Goal: Information Seeking & Learning: Learn about a topic

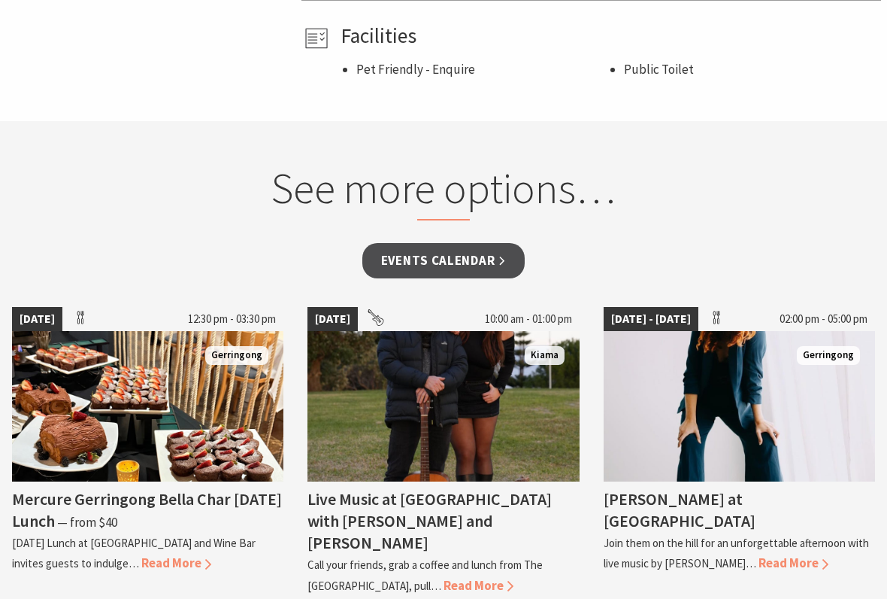
scroll to position [1141, 0]
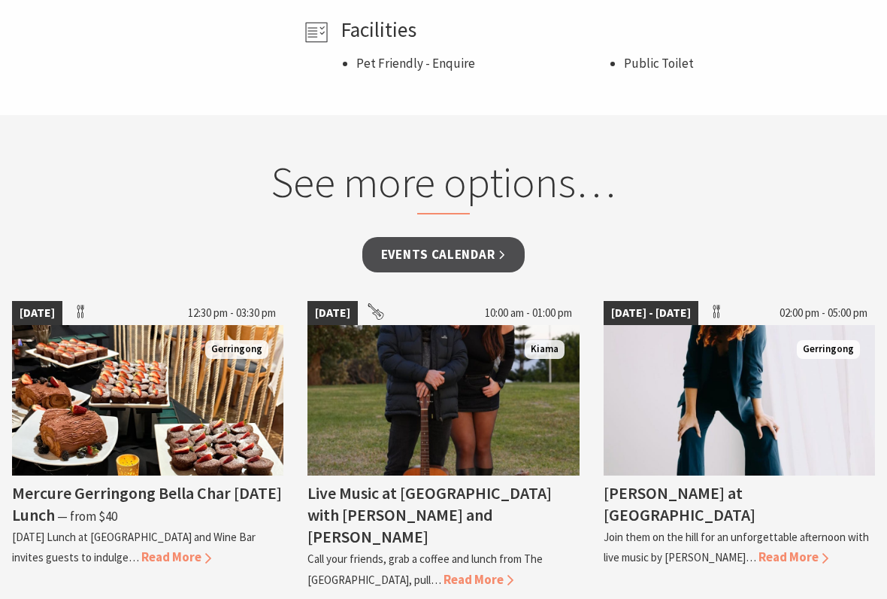
click at [472, 237] on link "Events Calendar" at bounding box center [443, 254] width 163 height 35
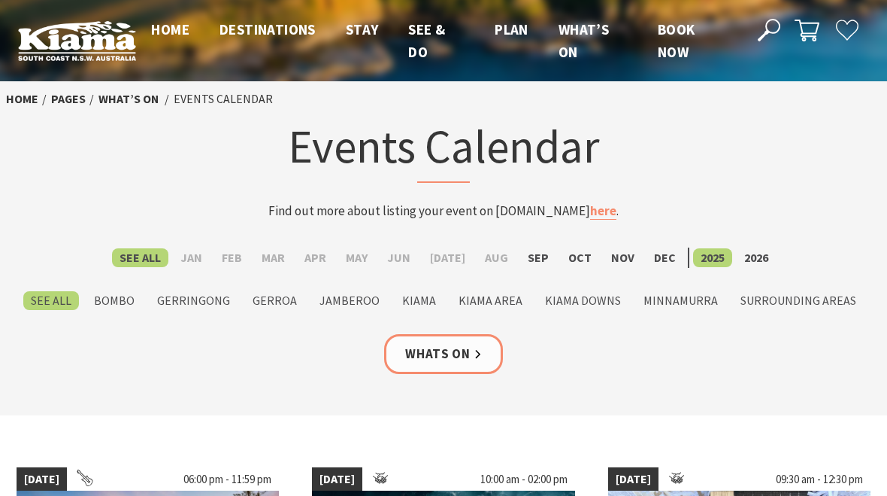
click at [461, 346] on link "Whats On" at bounding box center [443, 354] width 119 height 40
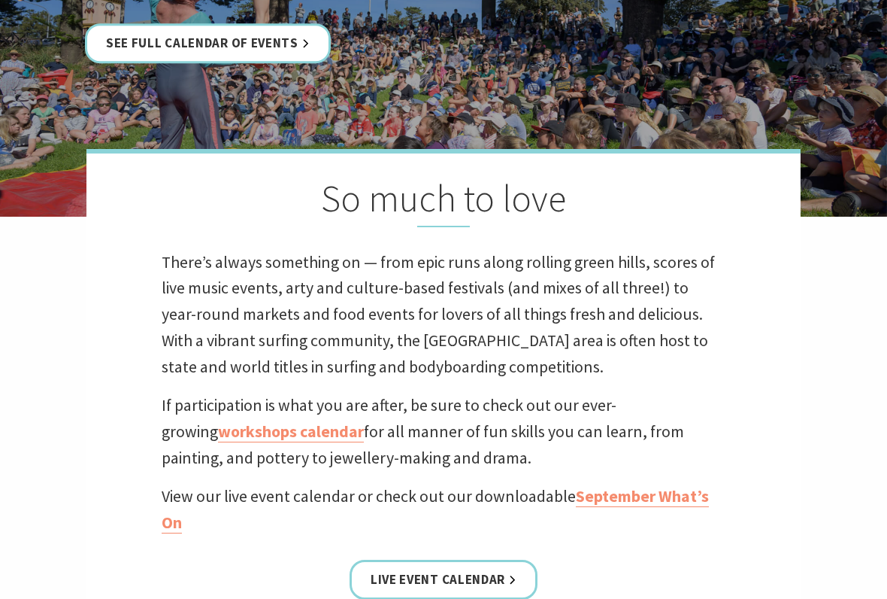
click at [242, 29] on link "See Full Calendar of Events" at bounding box center [208, 44] width 246 height 40
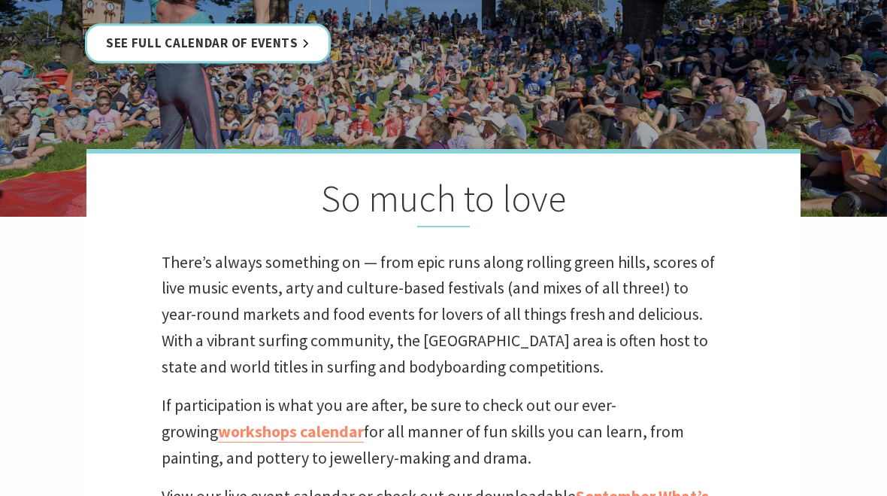
scroll to position [314, 0]
